Goal: Transaction & Acquisition: Purchase product/service

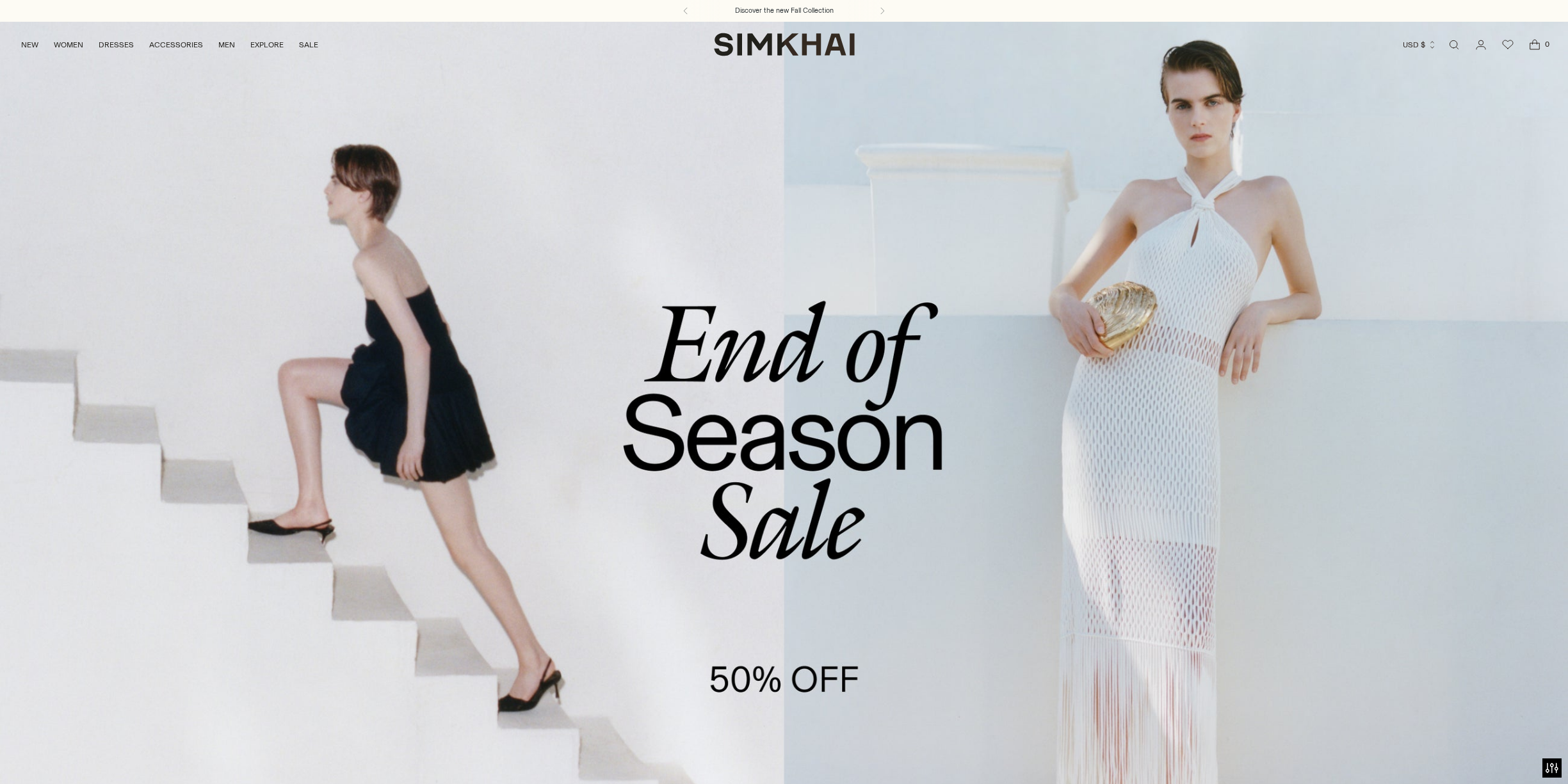
click at [571, 440] on link "/collections/sale" at bounding box center [784, 470] width 1256 height 898
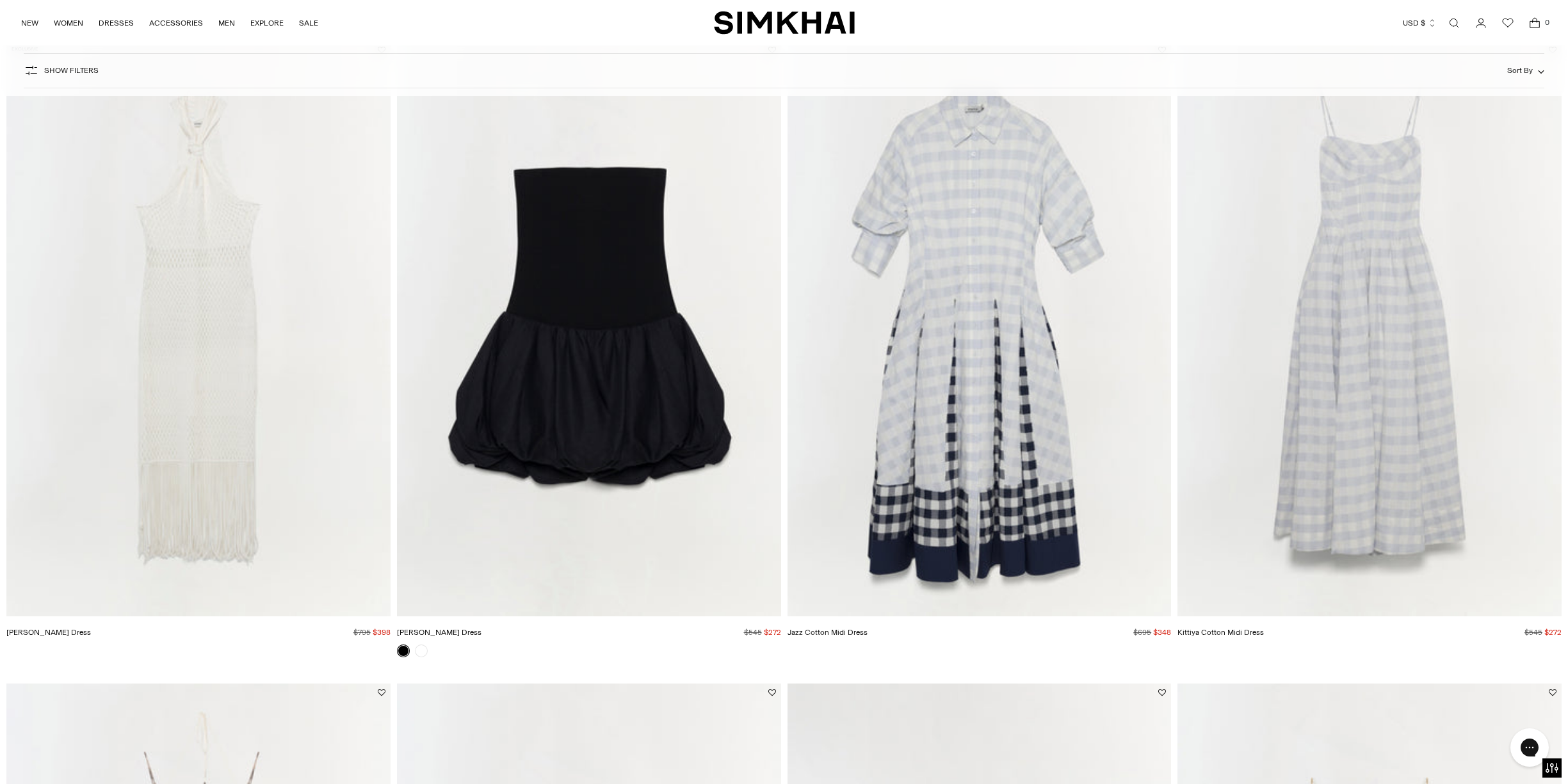
scroll to position [235, 0]
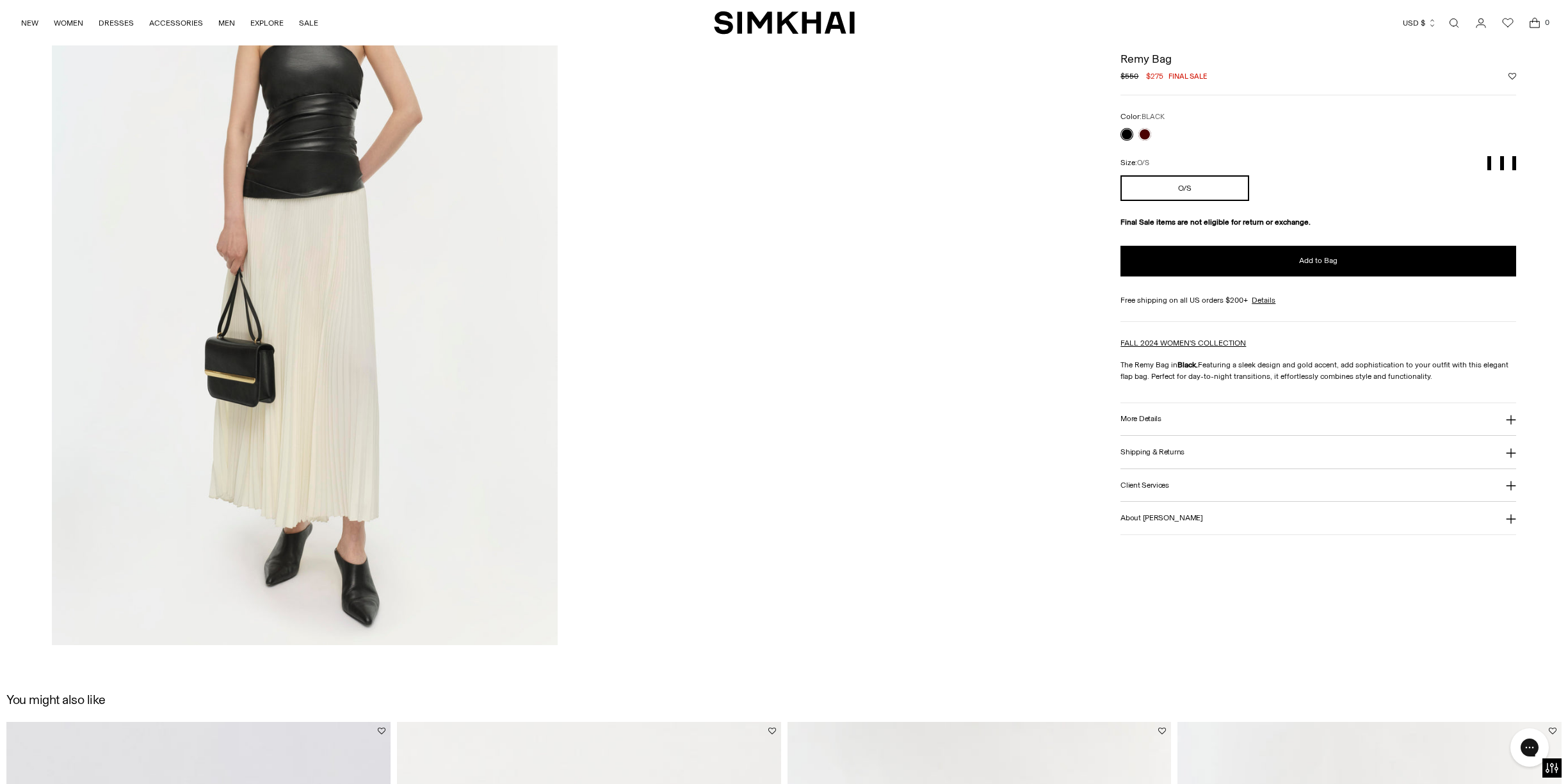
scroll to position [2501, 0]
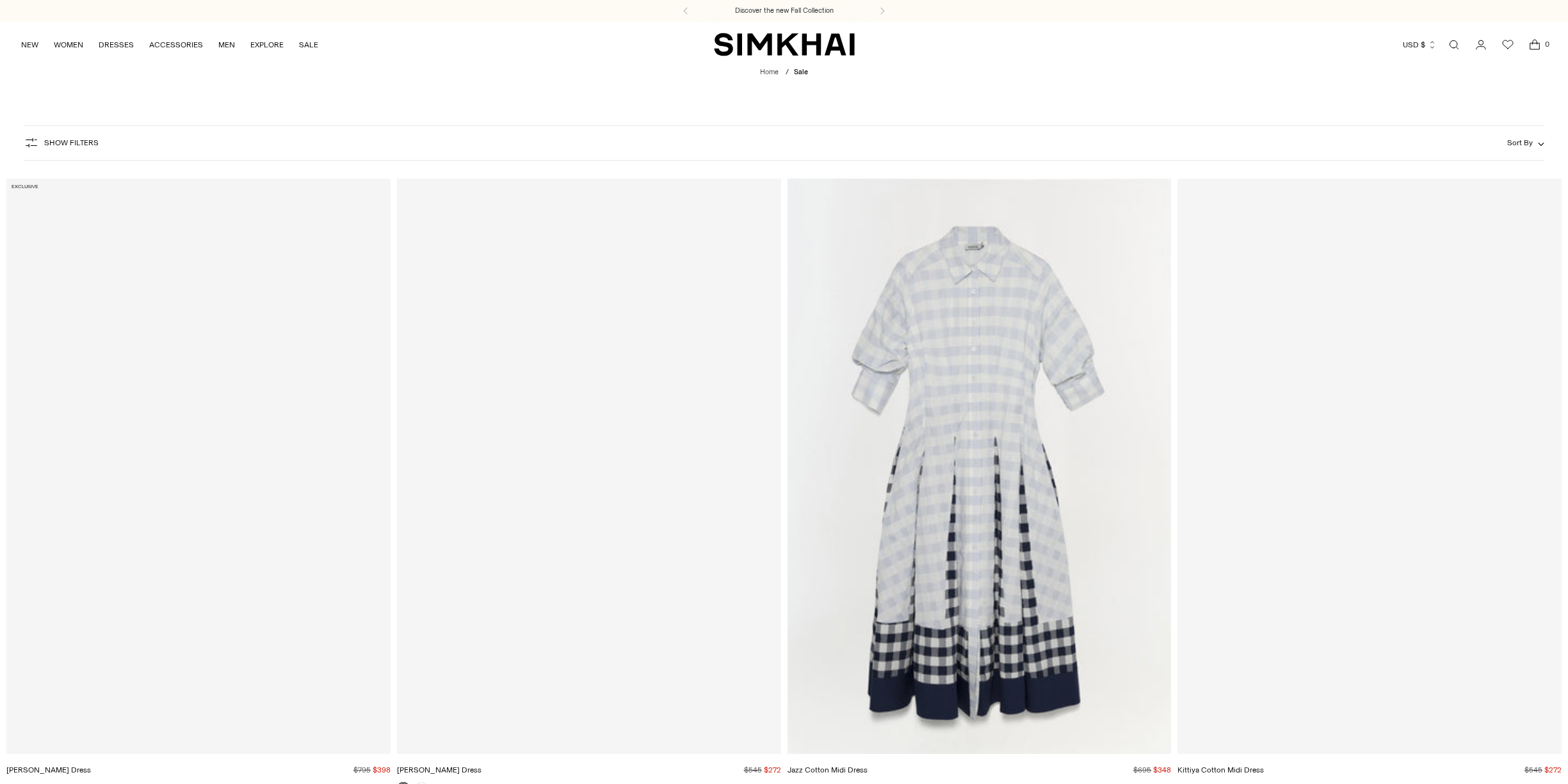
scroll to position [2693, 0]
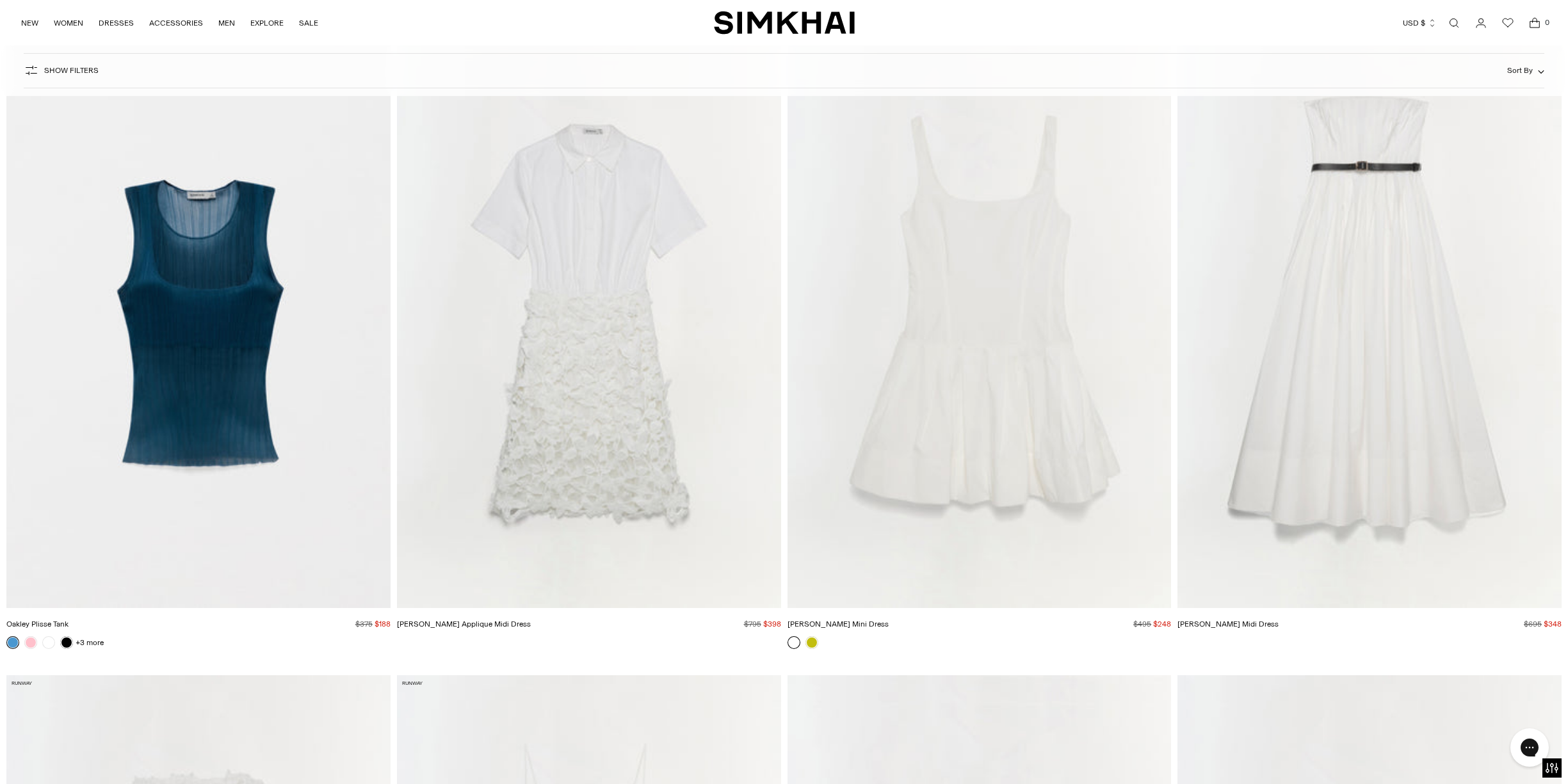
scroll to position [7921, 0]
